Goal: Information Seeking & Learning: Learn about a topic

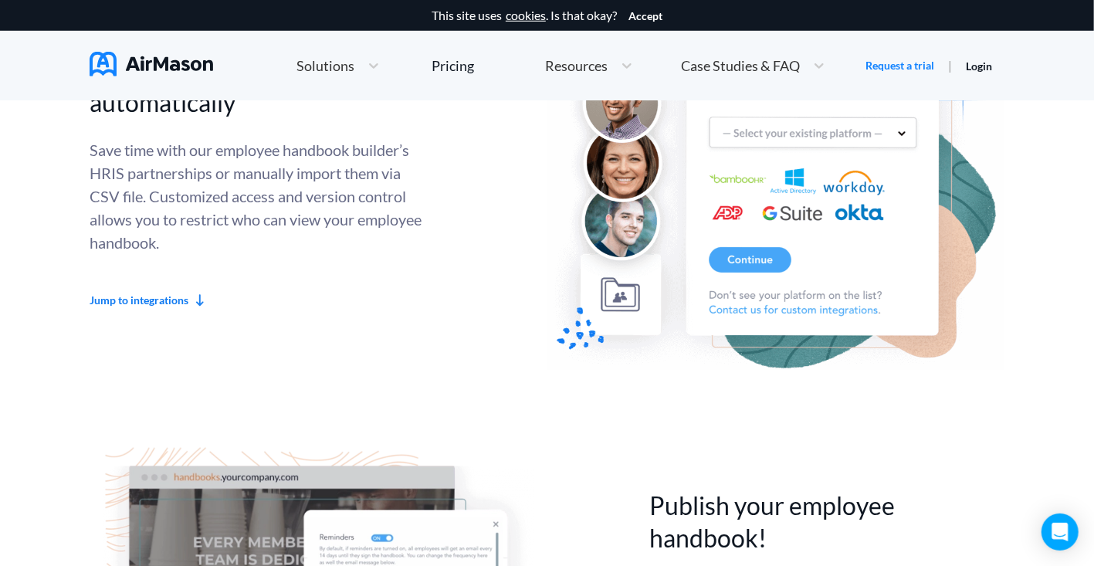
click at [114, 57] on img at bounding box center [152, 64] width 124 height 25
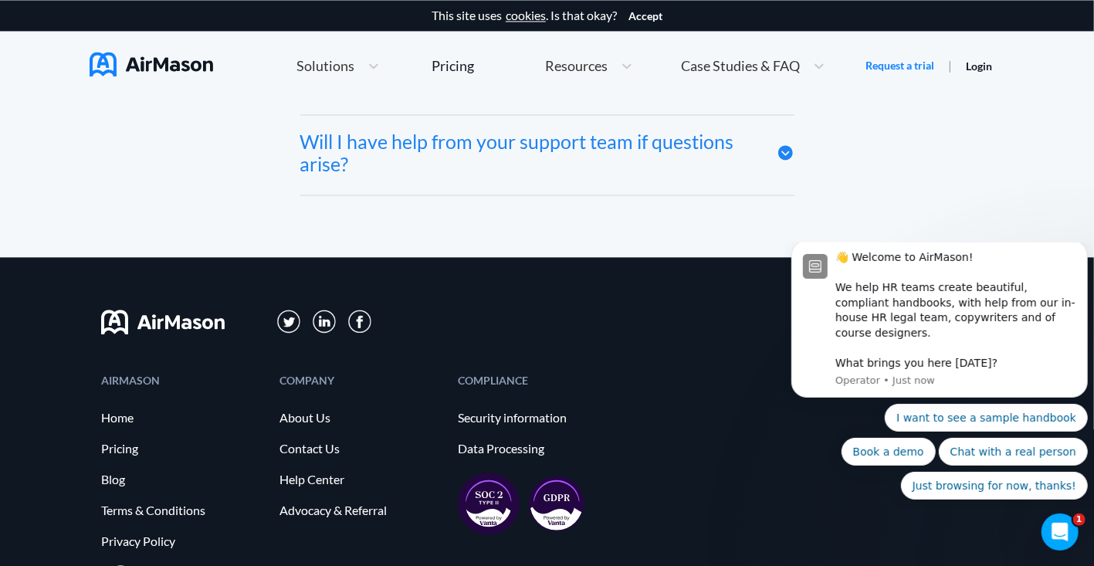
scroll to position [7864, 0]
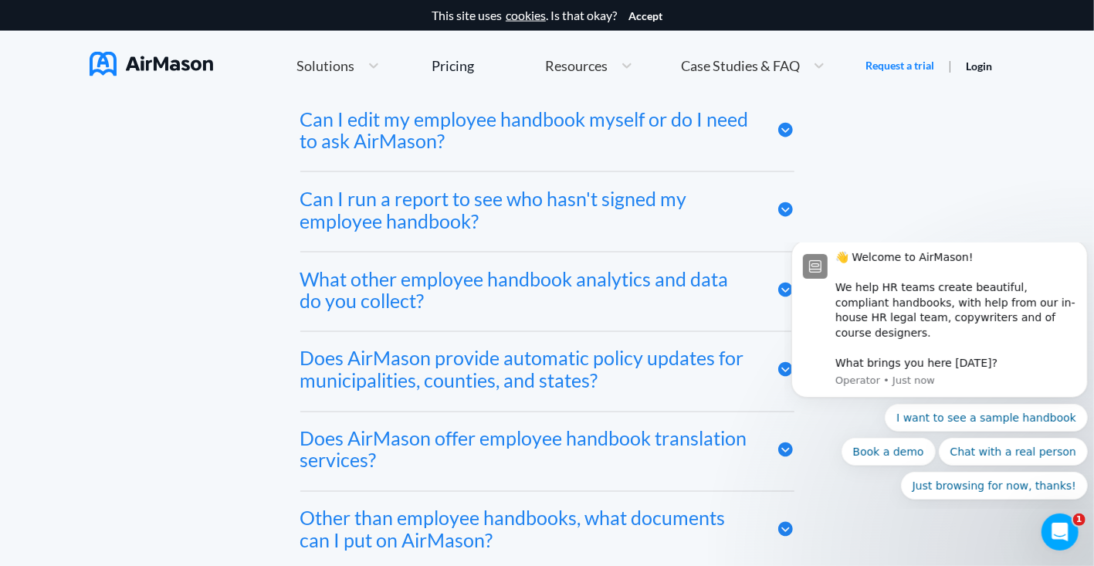
click at [331, 59] on span "Solutions" at bounding box center [326, 66] width 58 height 14
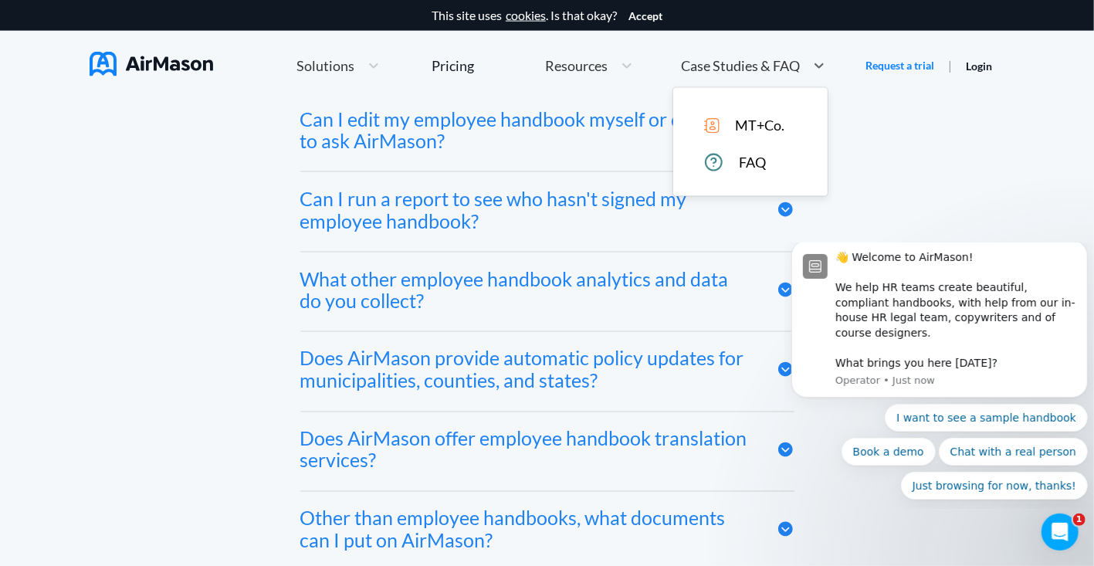
scroll to position [7327, 0]
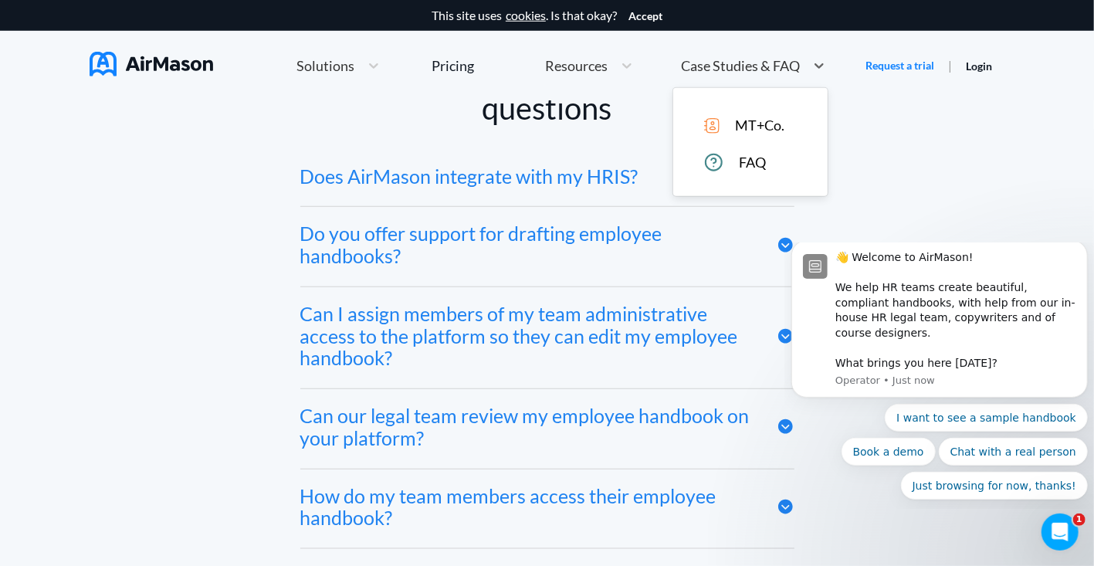
click at [741, 64] on span "Case Studies & FAQ" at bounding box center [740, 66] width 119 height 14
click at [739, 167] on span "FAQ" at bounding box center [752, 162] width 27 height 16
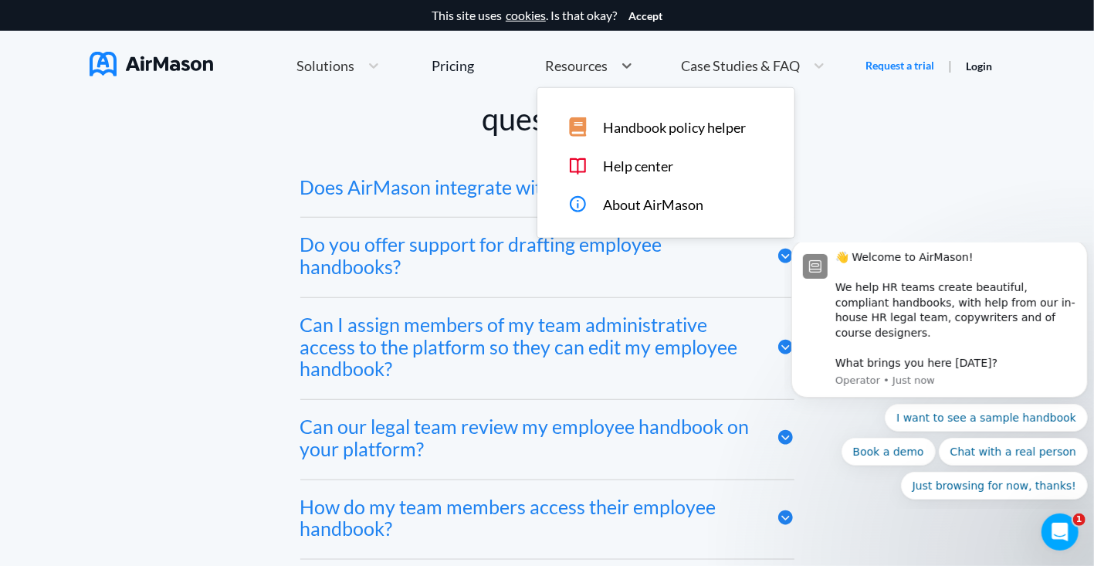
scroll to position [6781, 0]
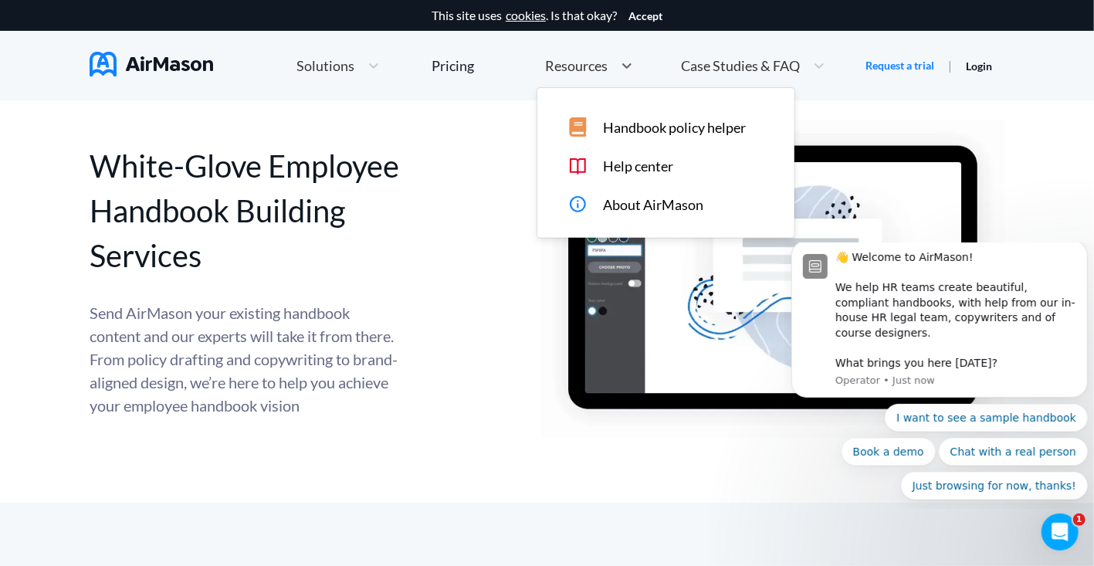
click at [593, 74] on div "Resources" at bounding box center [576, 65] width 76 height 19
click at [621, 201] on span "About AirMason" at bounding box center [653, 205] width 100 height 16
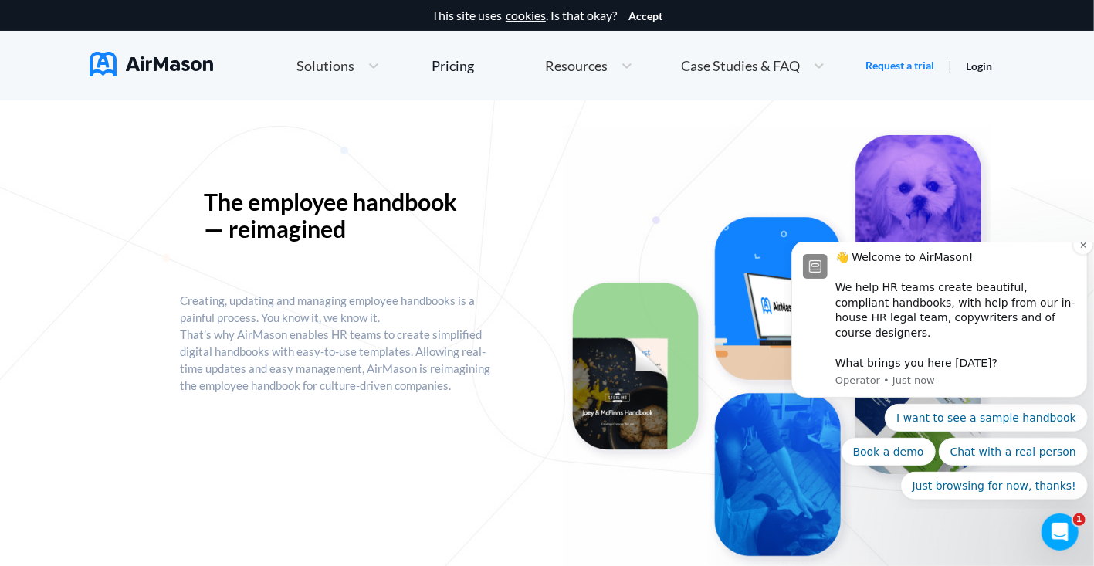
scroll to position [103, 0]
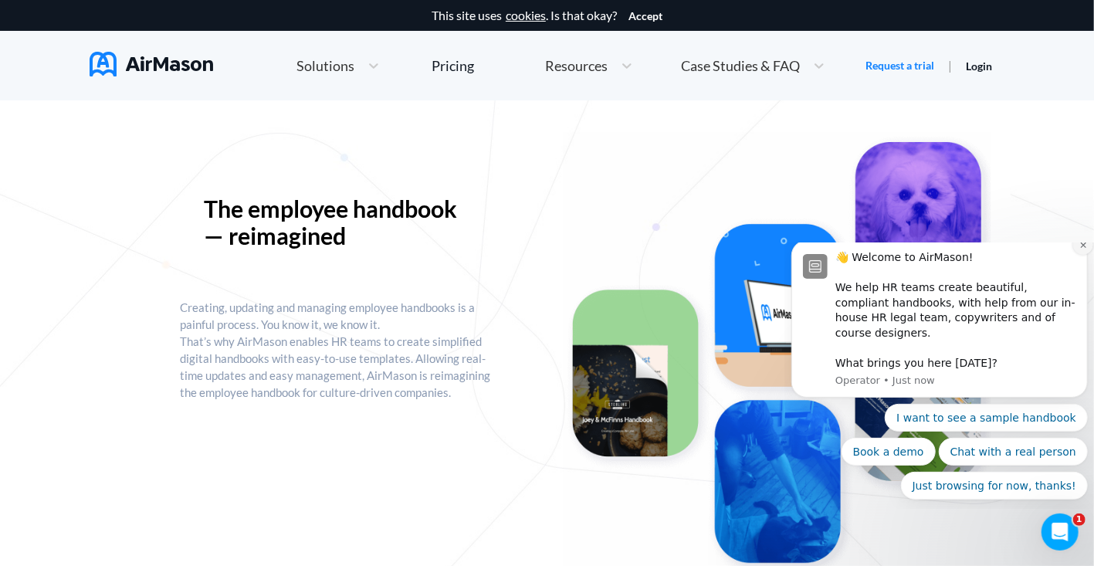
click at [1081, 249] on icon "Dismiss notification" at bounding box center [1083, 244] width 8 height 8
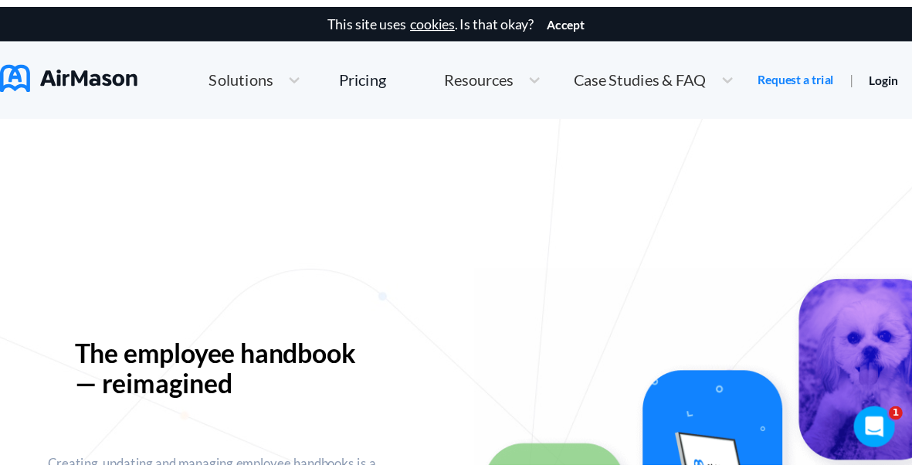
scroll to position [232, 0]
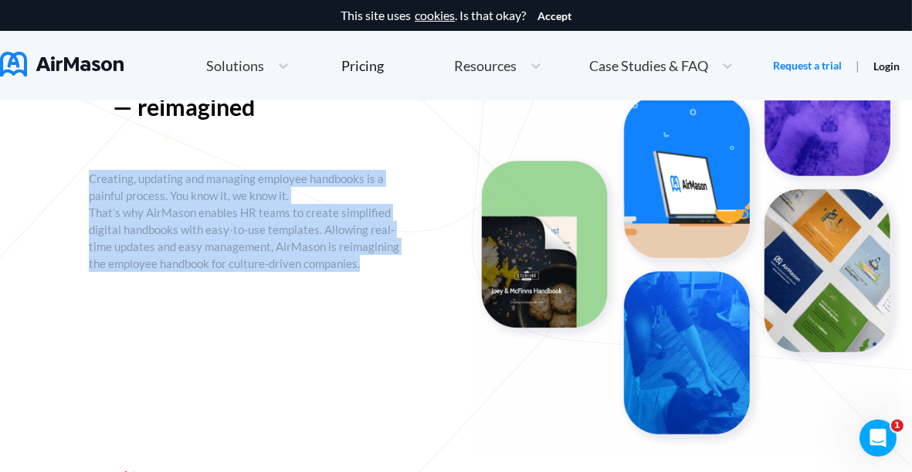
drag, startPoint x: 149, startPoint y: 388, endPoint x: 86, endPoint y: 286, distance: 120.3
copy p "Creating, updating and managing employee handbooks is a painful process. You kn…"
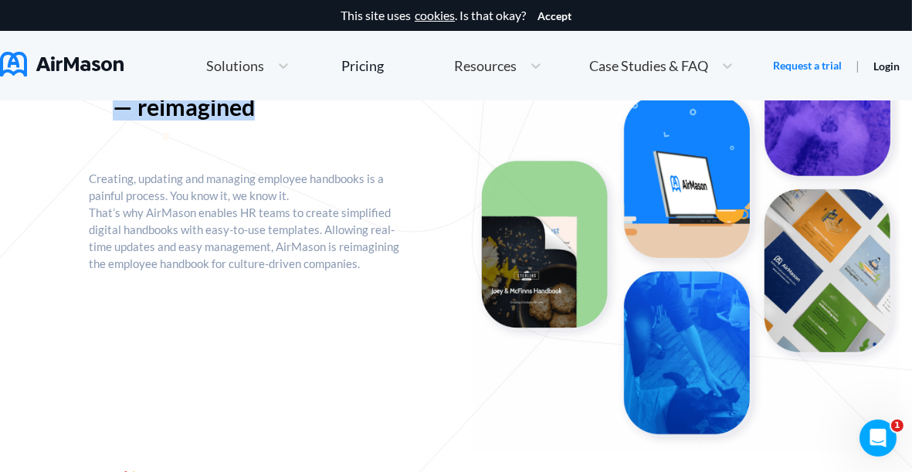
drag, startPoint x: 263, startPoint y: 202, endPoint x: 114, endPoint y: 124, distance: 168.2
click at [114, 120] on p "The employee handbook — reimagined" at bounding box center [248, 93] width 270 height 54
copy p "The employee handbook — reimagined"
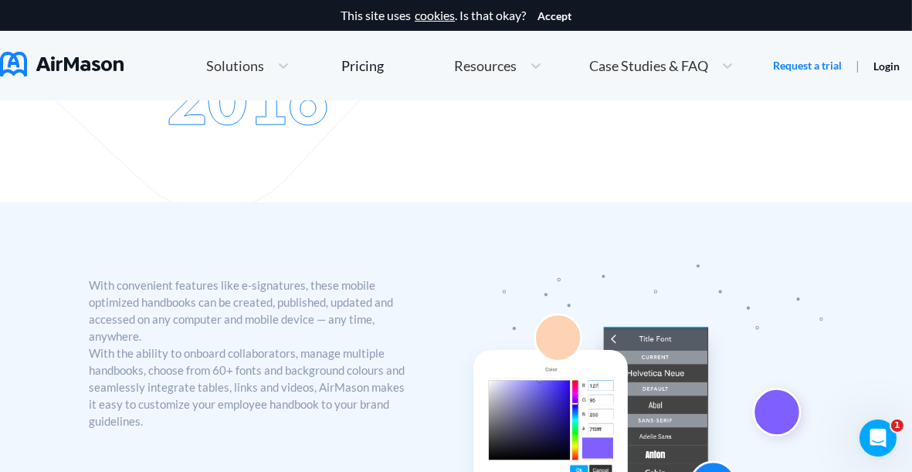
scroll to position [660, 0]
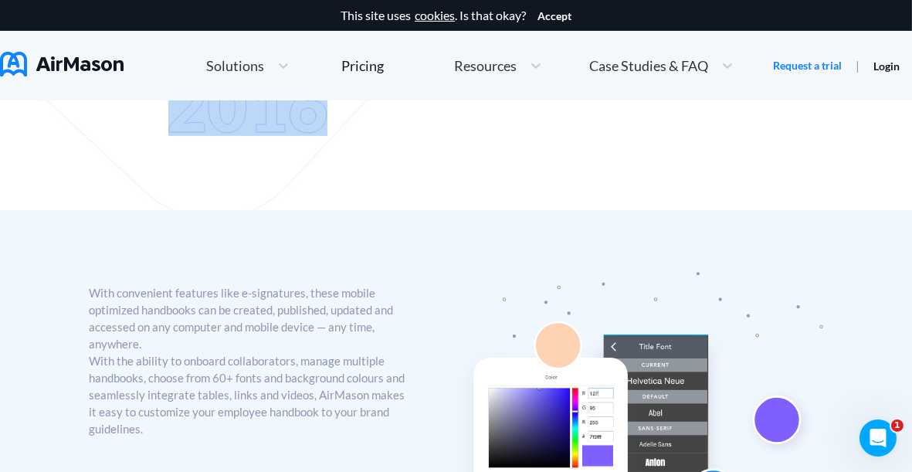
drag, startPoint x: 342, startPoint y: 310, endPoint x: 135, endPoint y: 244, distance: 217.1
click at [135, 136] on div "🎉 Launched in" at bounding box center [273, 88] width 368 height 95
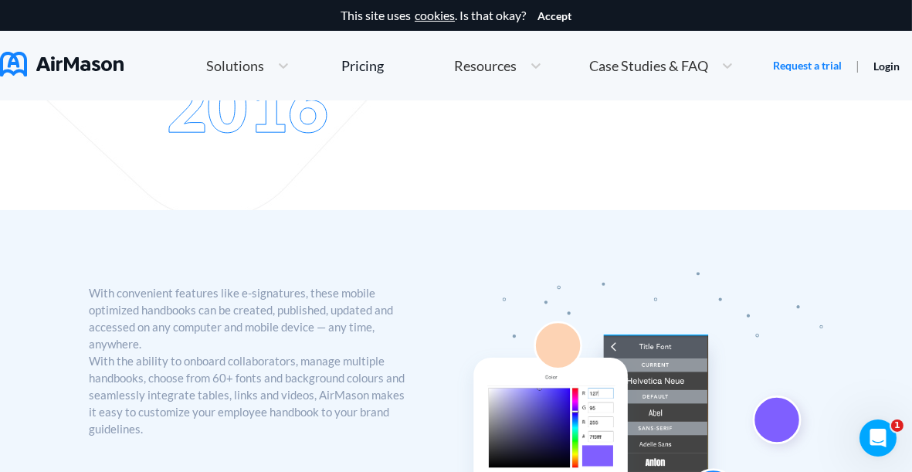
click at [546, 173] on p "AirMason is where 6.2K clients across multiple industries have gone to create d…" at bounding box center [553, 107] width 293 height 132
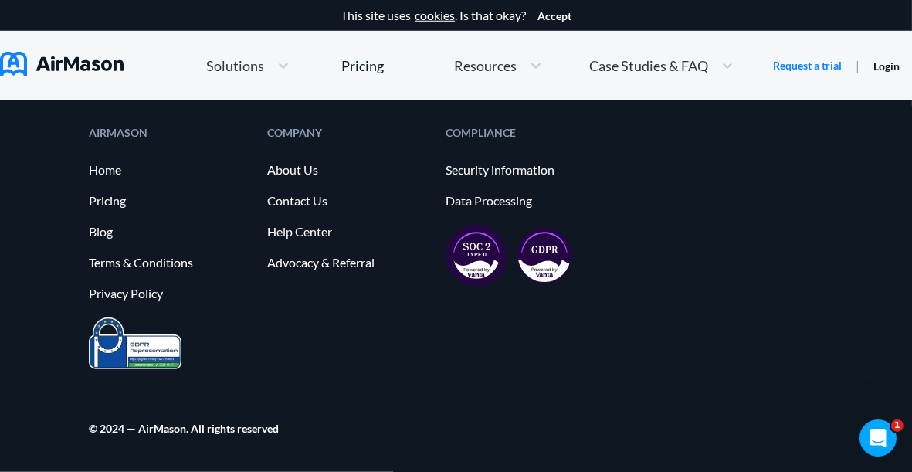
scroll to position [1702, 0]
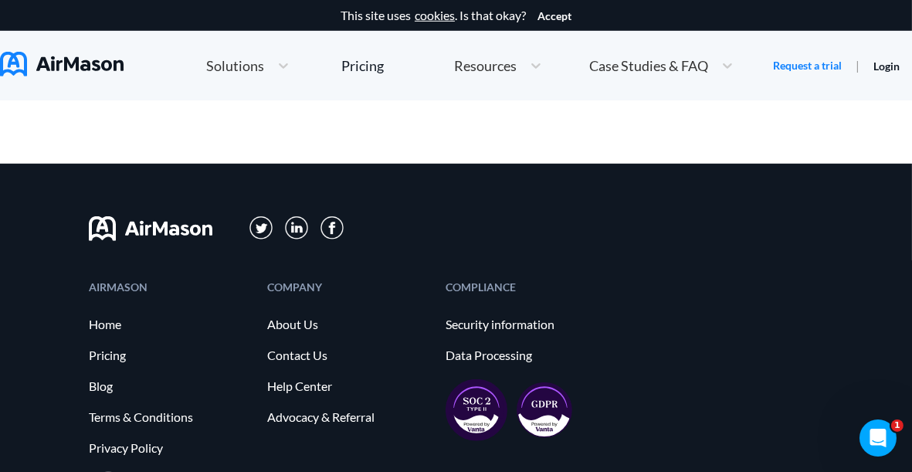
click at [508, 73] on div "Resources" at bounding box center [484, 65] width 76 height 19
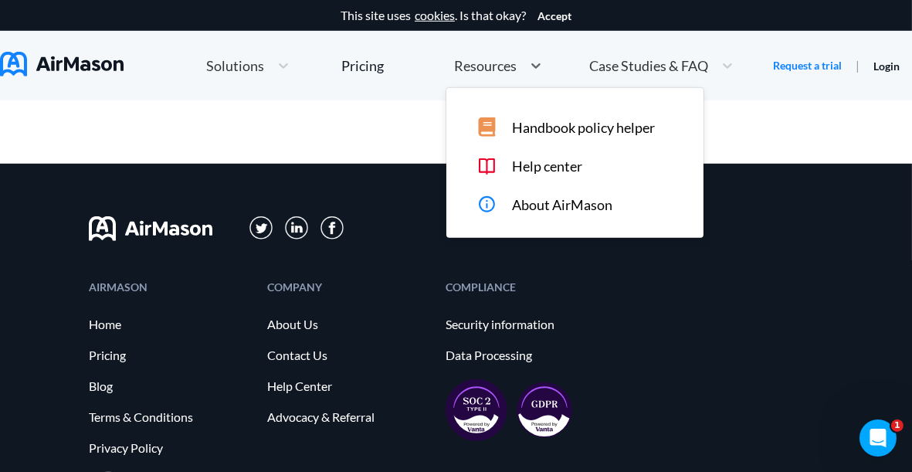
click at [692, 64] on span "Case Studies & FAQ" at bounding box center [648, 66] width 119 height 14
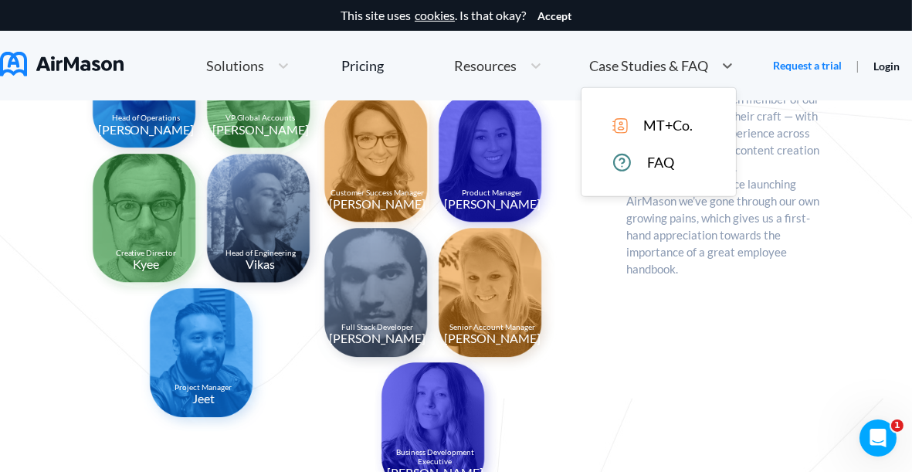
click at [660, 118] on span "MT+Co." at bounding box center [667, 125] width 49 height 16
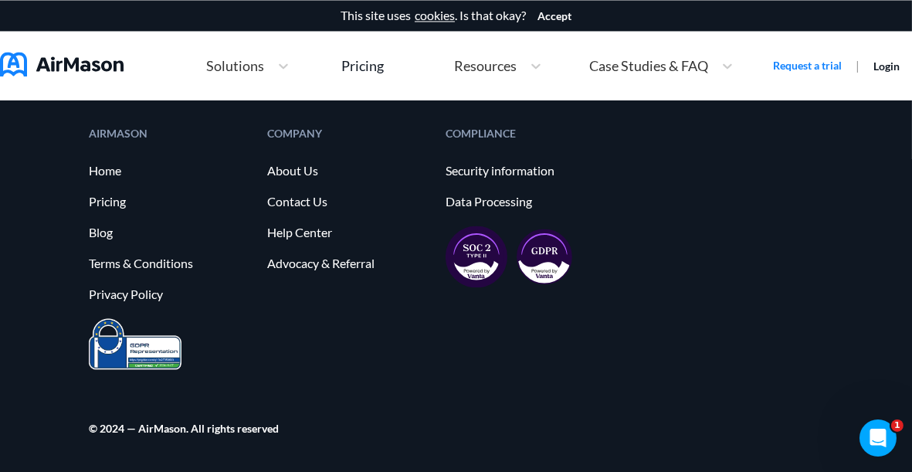
scroll to position [5745, 0]
click at [106, 199] on link "Pricing" at bounding box center [170, 202] width 163 height 14
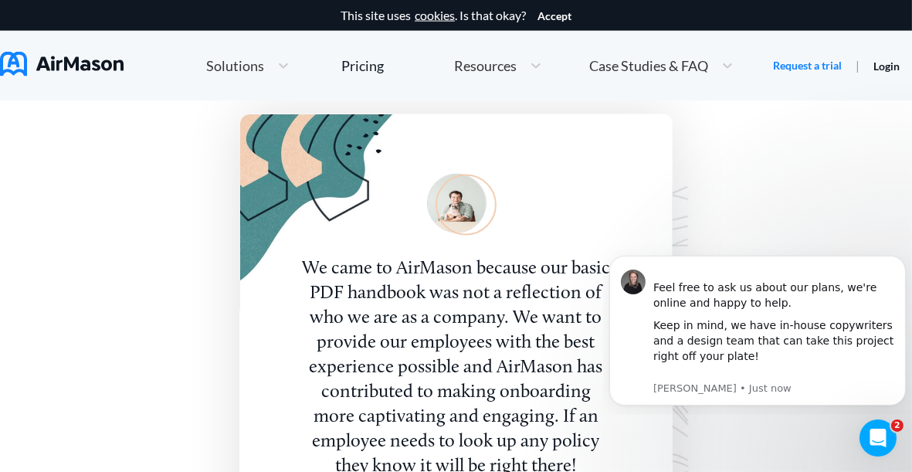
scroll to position [3518, 0]
